Goal: Find specific page/section: Find specific page/section

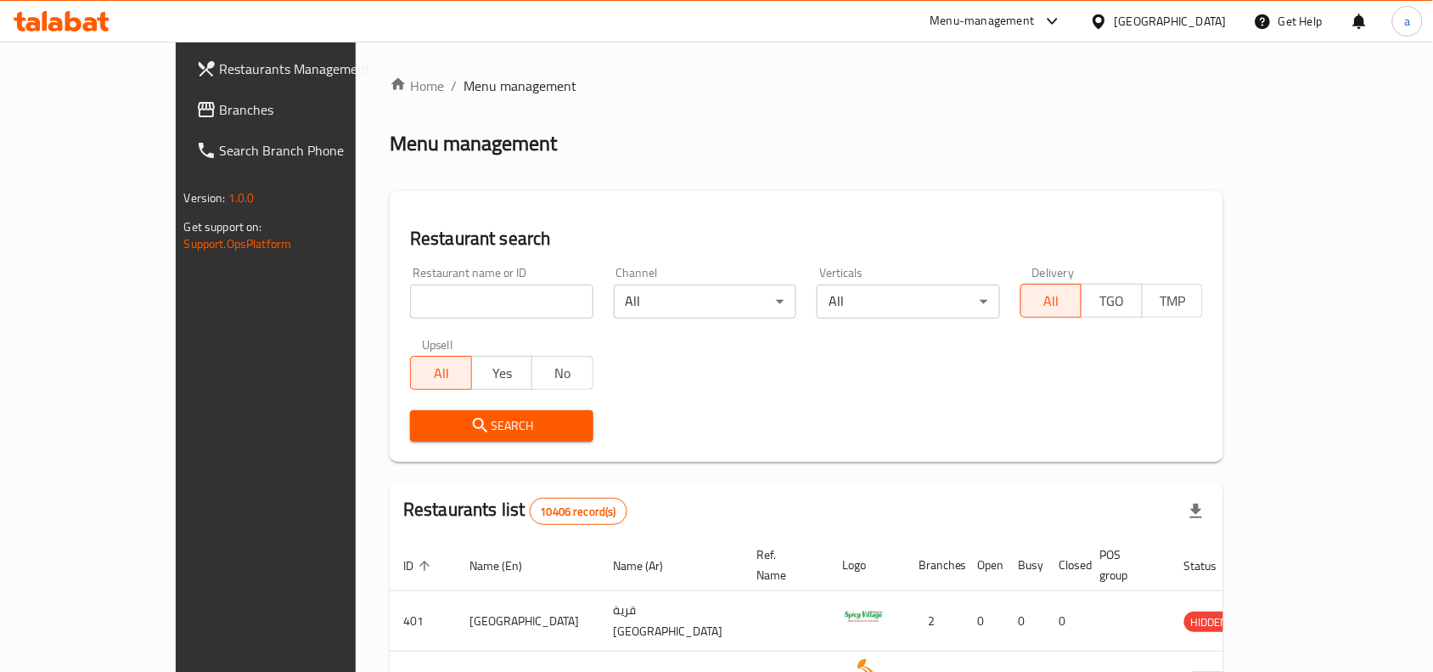
click at [220, 113] on span "Branches" at bounding box center [311, 109] width 182 height 20
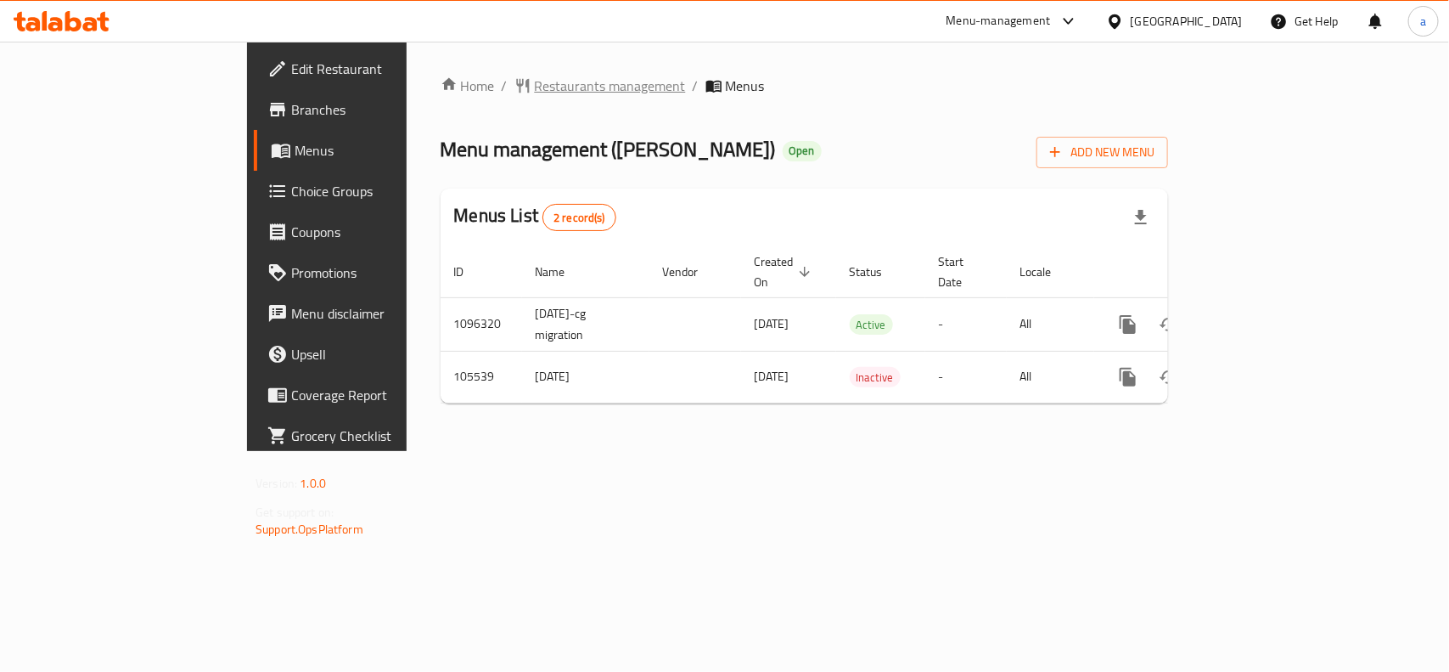
click at [535, 92] on span "Restaurants management" at bounding box center [610, 86] width 151 height 20
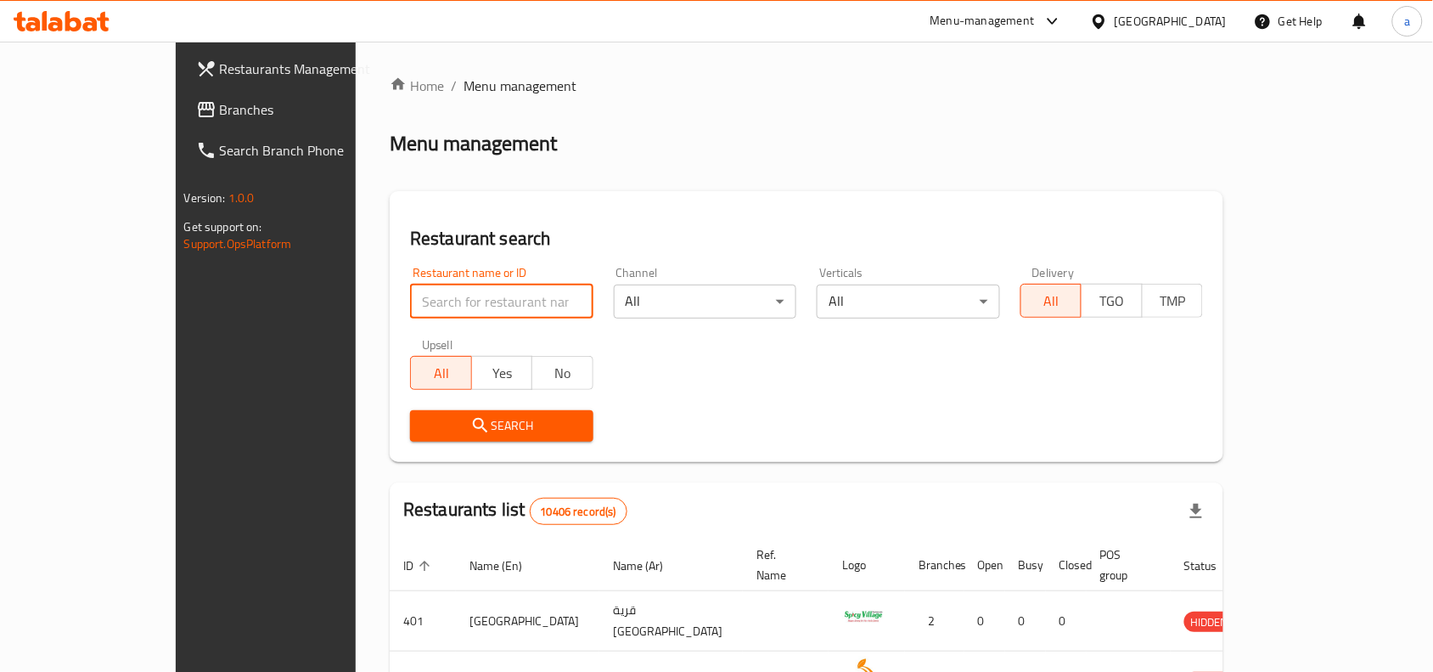
click at [413, 297] on input "search" at bounding box center [501, 301] width 183 height 34
paste input "603082"
type input "603082"
click button "Search" at bounding box center [501, 425] width 183 height 31
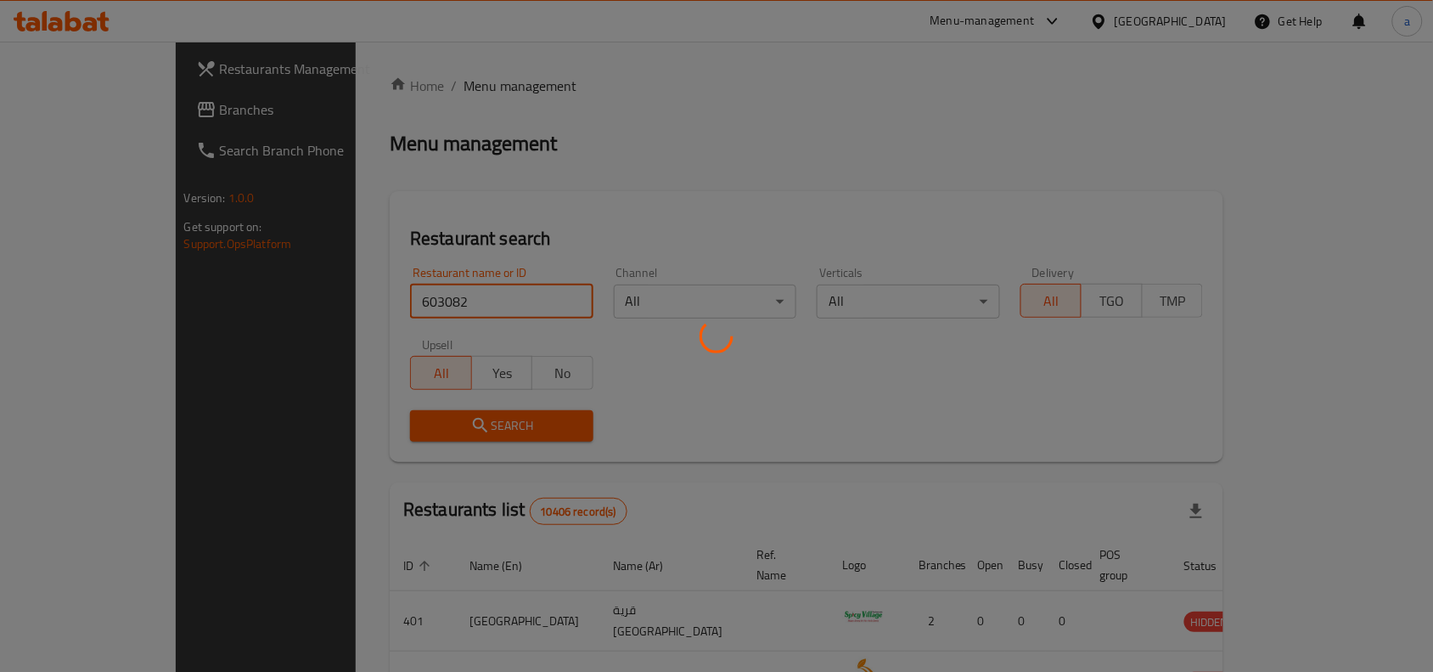
click at [754, 391] on div at bounding box center [716, 336] width 1433 height 672
